Goal: Information Seeking & Learning: Get advice/opinions

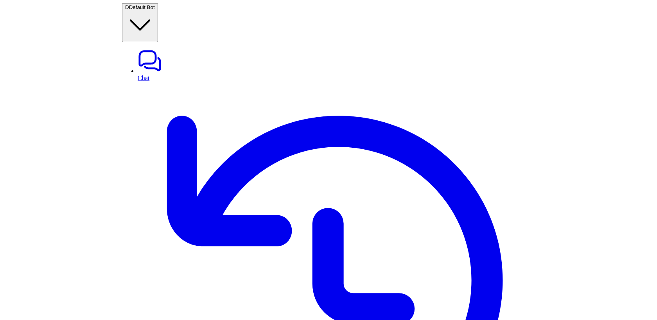
scroll to position [6, 0]
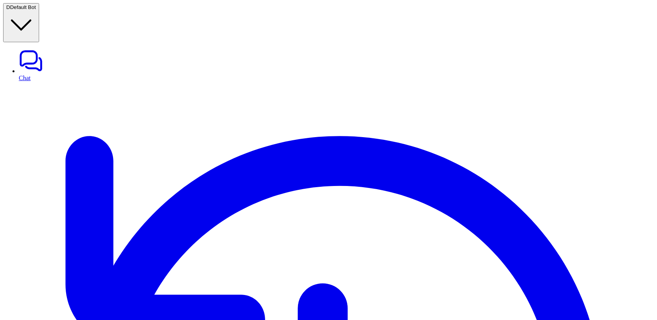
scroll to position [0, 0]
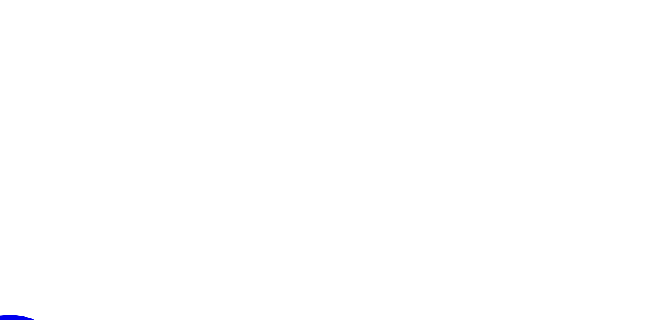
scroll to position [0, 18]
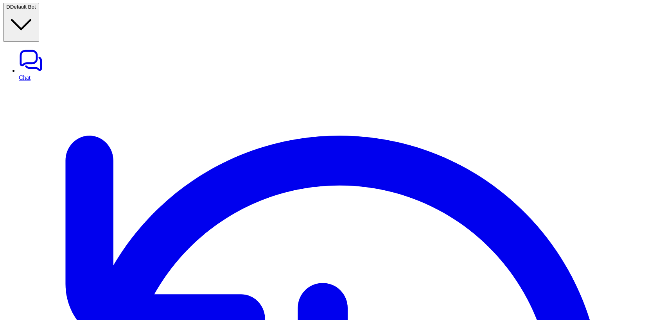
scroll to position [0, 26]
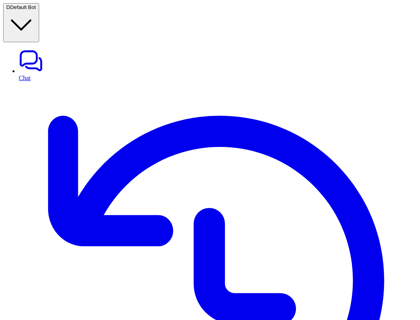
scroll to position [0, 151]
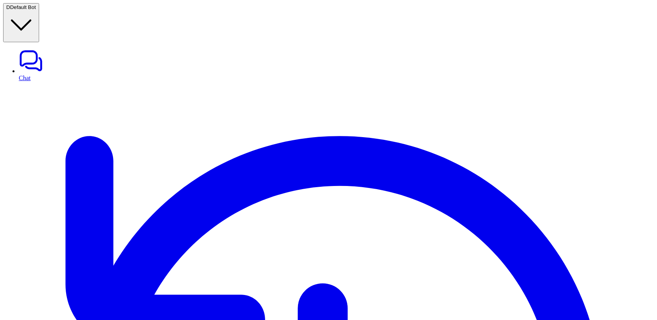
scroll to position [0, 26]
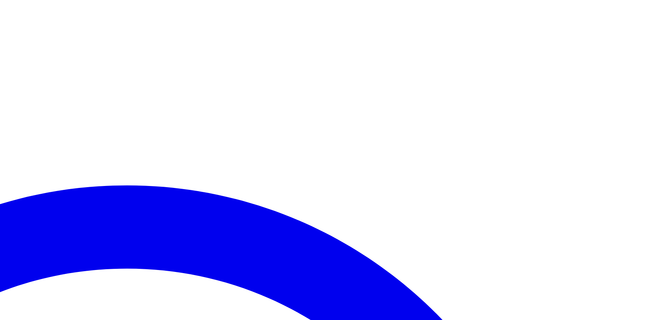
scroll to position [0, 25]
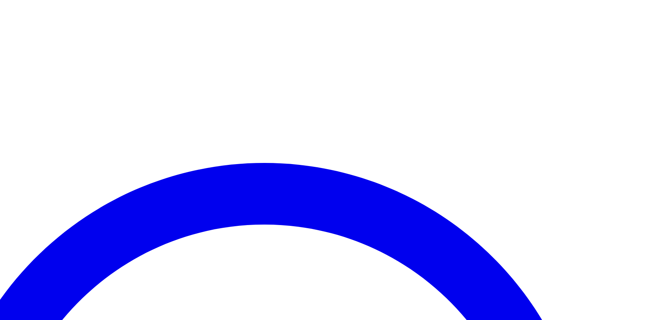
scroll to position [0, 17]
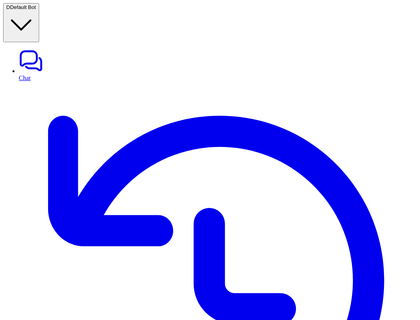
scroll to position [0, 115]
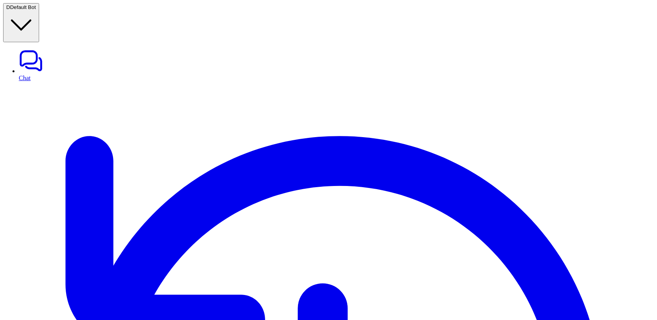
scroll to position [1, 0]
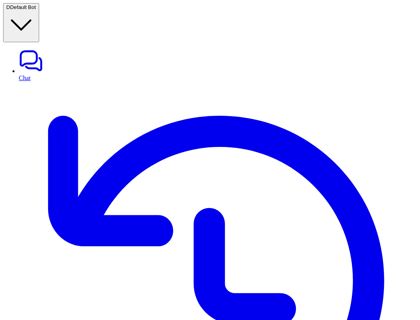
scroll to position [0, 153]
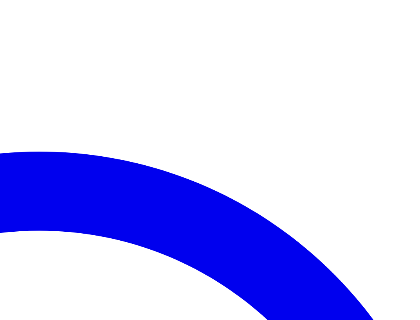
scroll to position [0, 169]
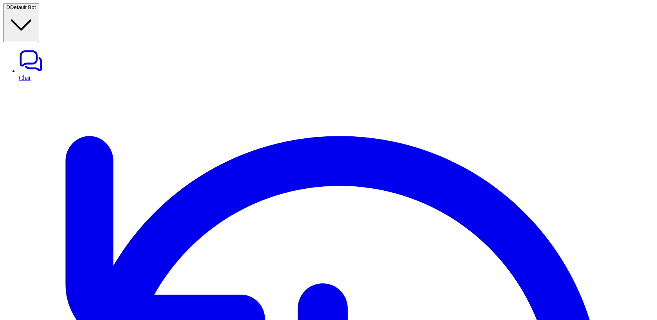
scroll to position [138, 0]
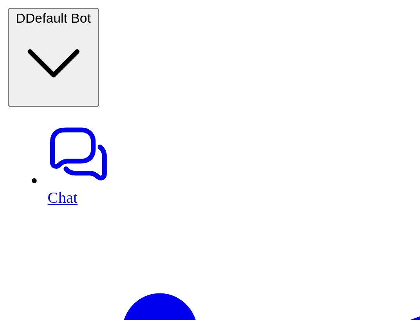
scroll to position [0, 356]
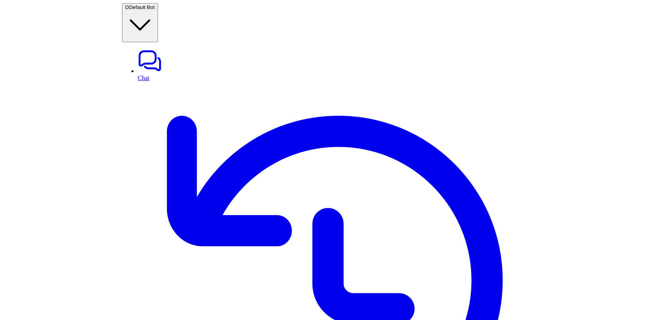
scroll to position [0, 118]
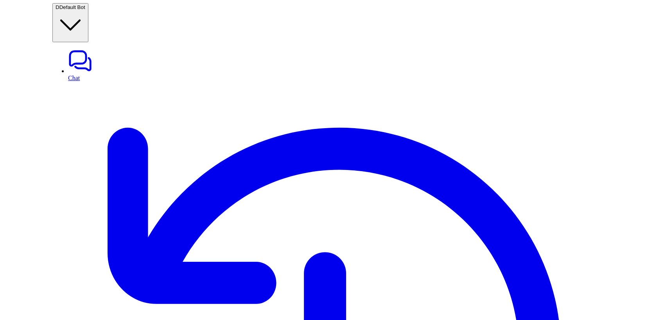
scroll to position [0, 74]
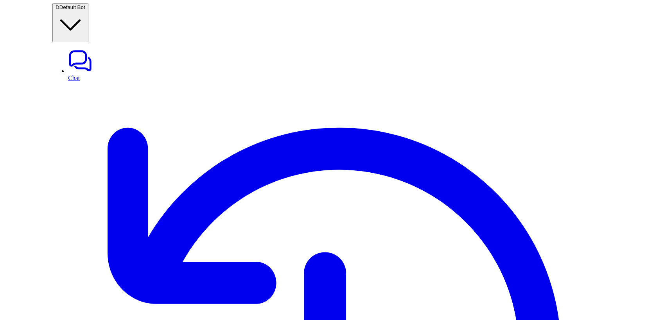
scroll to position [0, 57]
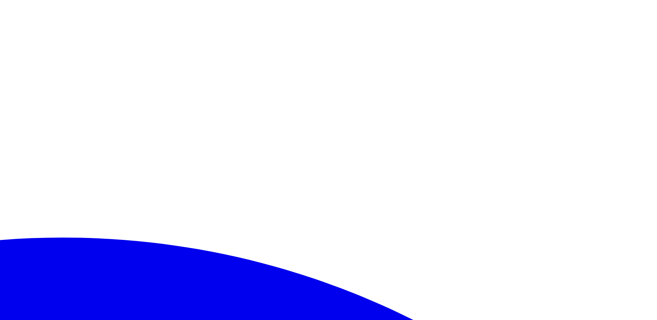
scroll to position [0, 38]
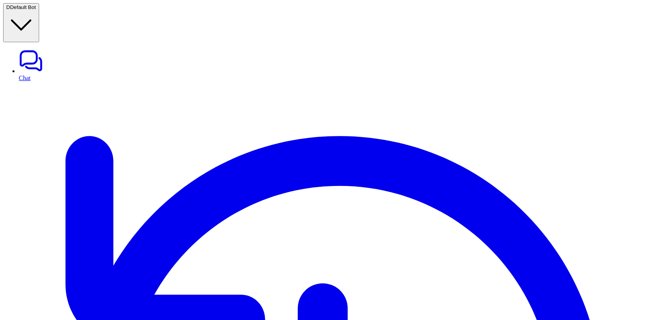
scroll to position [0, 57]
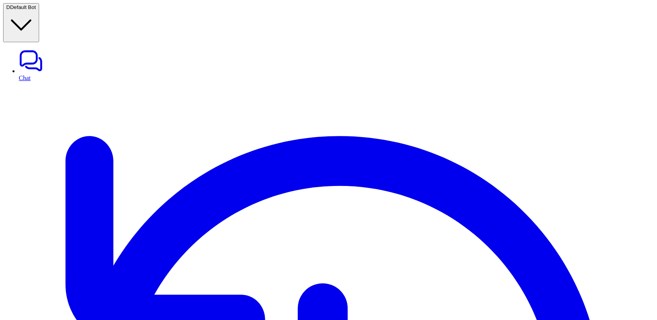
scroll to position [1, 0]
